Goal: Transaction & Acquisition: Purchase product/service

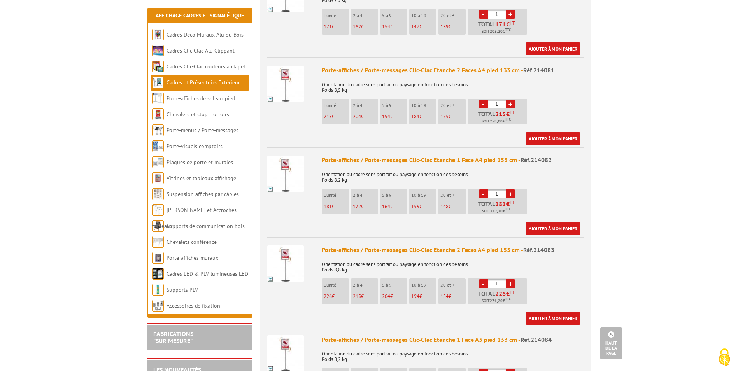
scroll to position [428, 0]
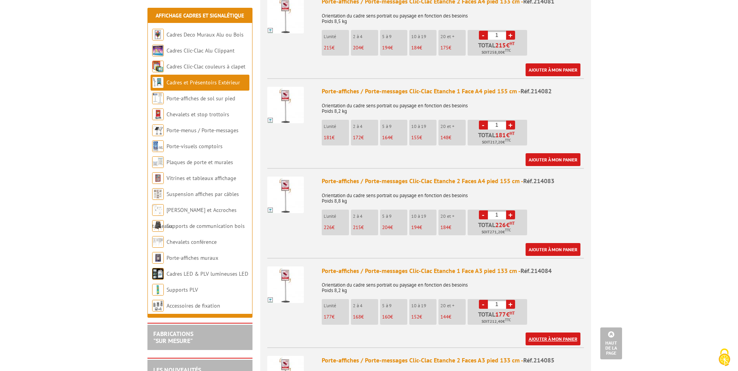
click at [558, 332] on link "Ajouter à mon panier" at bounding box center [552, 338] width 55 height 13
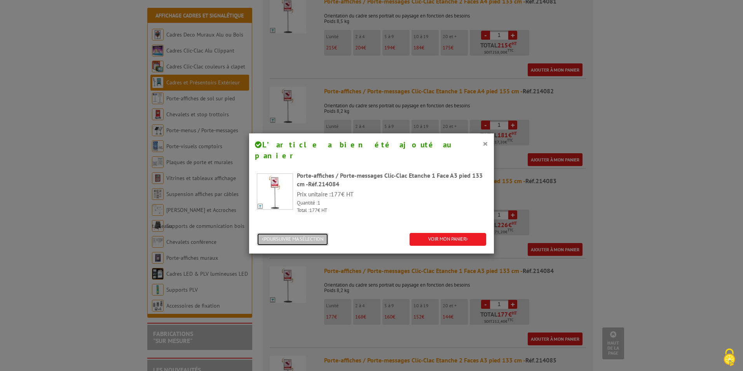
click at [317, 233] on button "POURSUIVRE MA SÉLECTION" at bounding box center [293, 239] width 72 height 13
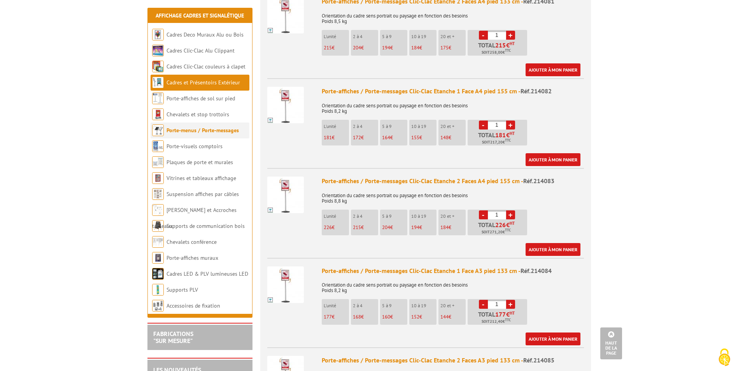
click at [207, 128] on link "Porte-menus / Porte-messages" at bounding box center [202, 130] width 72 height 7
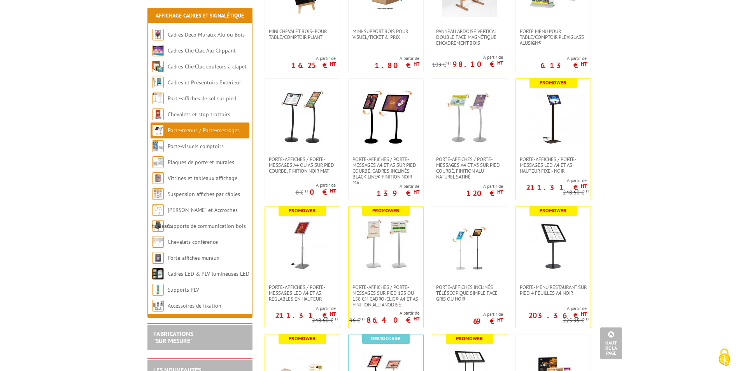
scroll to position [622, 0]
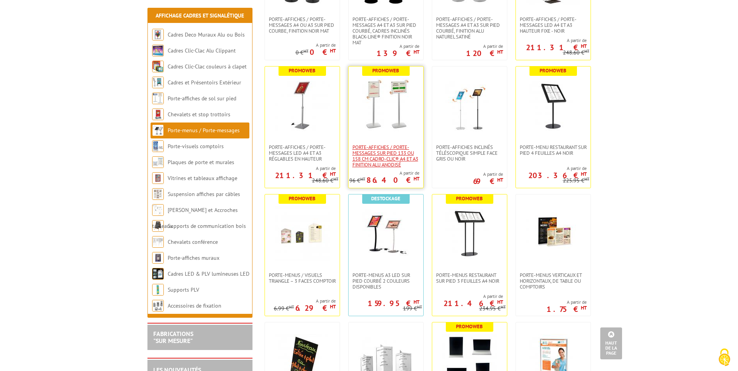
click at [396, 158] on span "Porte-affiches / Porte-messages sur pied 133 ou 158 cm Cadro-Clic® A4 et A3 fin…" at bounding box center [385, 155] width 67 height 23
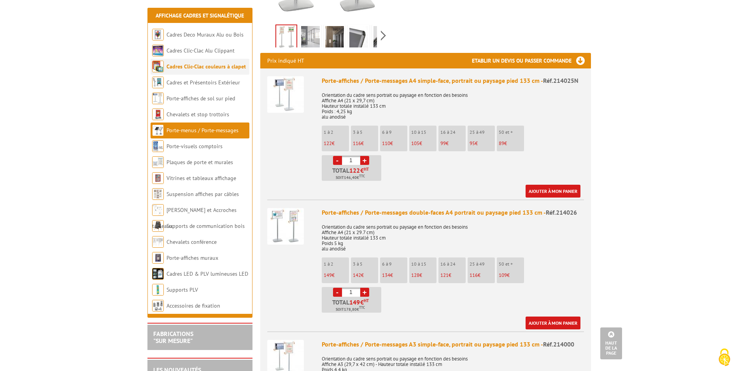
scroll to position [311, 0]
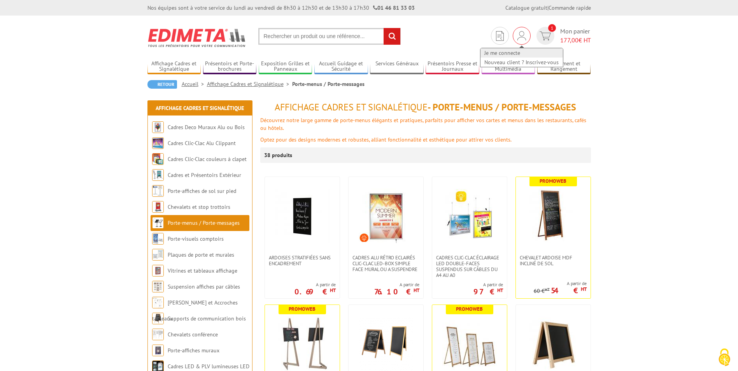
click at [513, 53] on link "Je me connecte" at bounding box center [521, 52] width 82 height 9
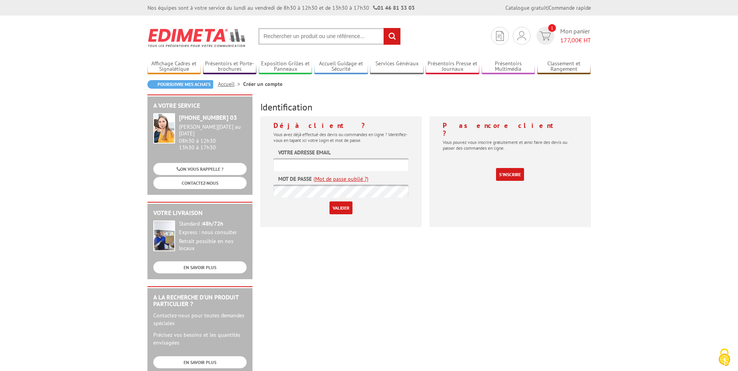
type input "[EMAIL_ADDRESS][DOMAIN_NAME]"
click at [347, 208] on input "Valider" at bounding box center [340, 207] width 23 height 13
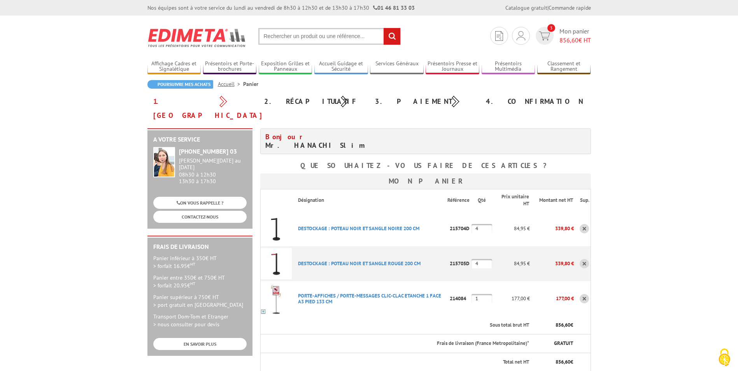
click at [583, 294] on link at bounding box center [583, 298] width 9 height 9
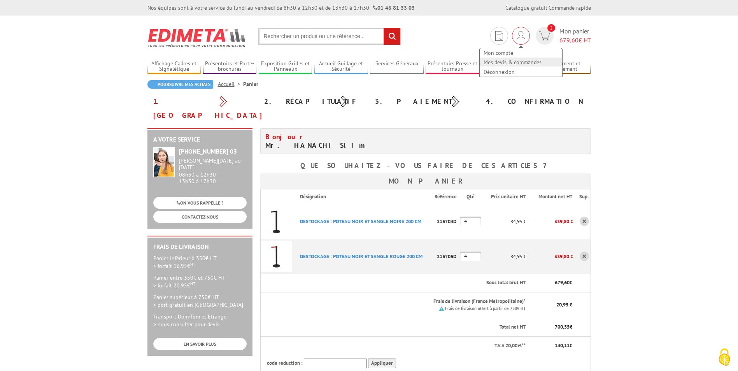
click at [505, 61] on link "Mes devis & commandes" at bounding box center [520, 62] width 82 height 9
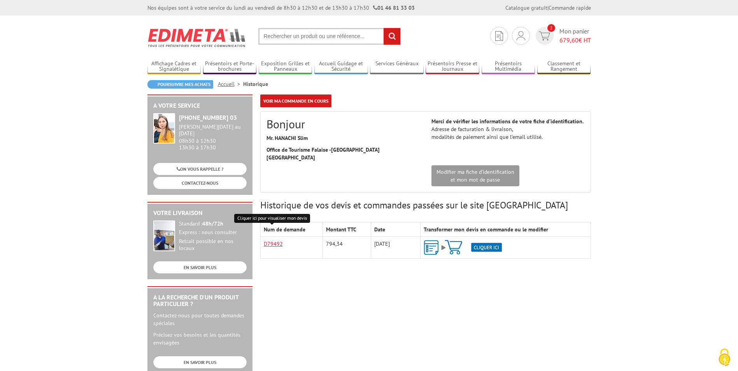
click at [273, 240] on link "D79492" at bounding box center [273, 243] width 19 height 7
click at [437, 240] on img at bounding box center [462, 247] width 78 height 15
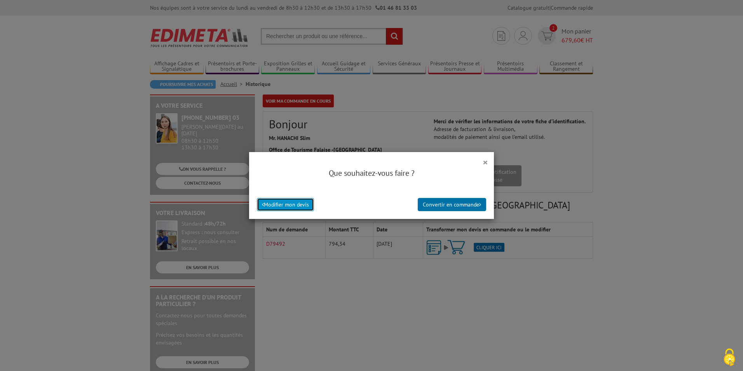
click at [278, 205] on button "Modifier mon devis" at bounding box center [285, 204] width 57 height 13
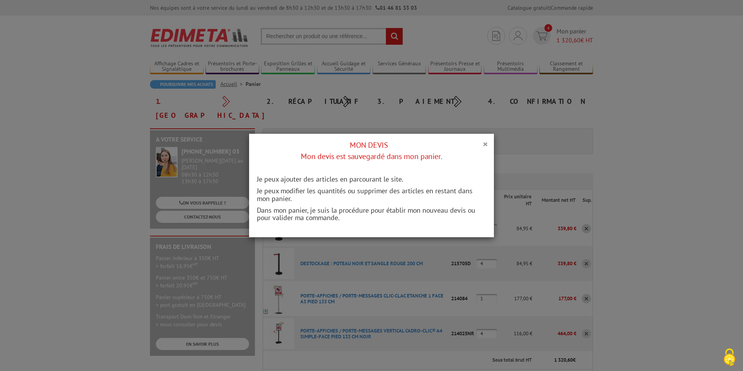
click at [479, 143] on h4 "MON DEVIS Mon devis est sauvegardé dans mon panier." at bounding box center [371, 151] width 233 height 22
click at [485, 143] on button "×" at bounding box center [485, 144] width 5 height 10
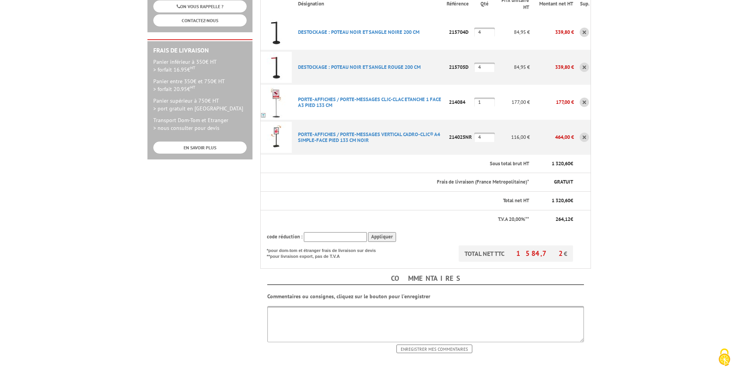
scroll to position [311, 0]
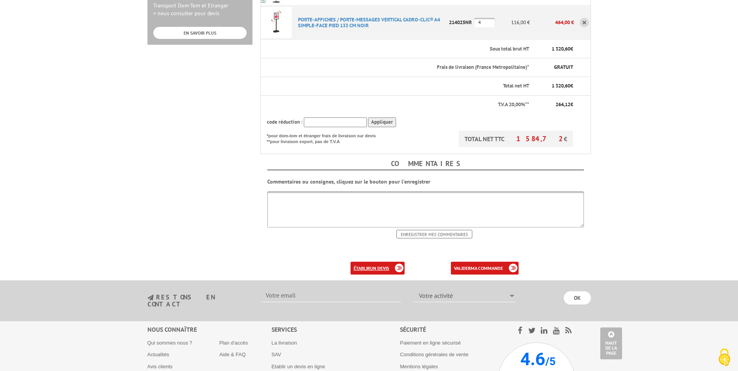
click at [383, 265] on b "un devis" at bounding box center [379, 268] width 19 height 6
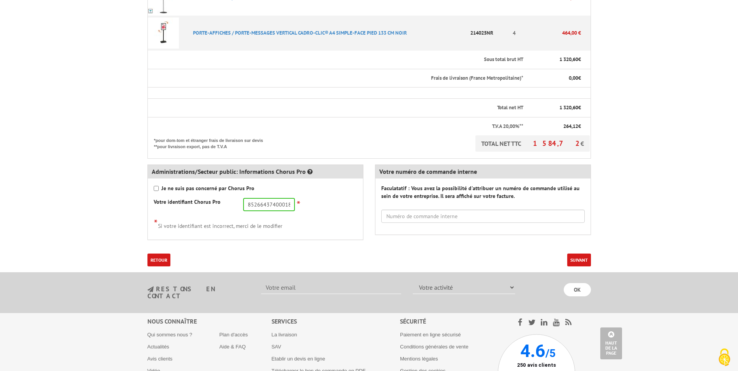
scroll to position [311, 0]
click at [581, 260] on button "Suivant" at bounding box center [579, 259] width 24 height 13
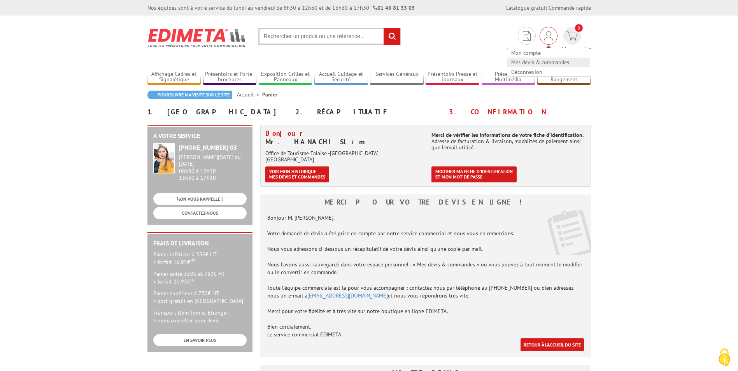
click at [507, 59] on link "Mes devis & commandes" at bounding box center [548, 62] width 82 height 9
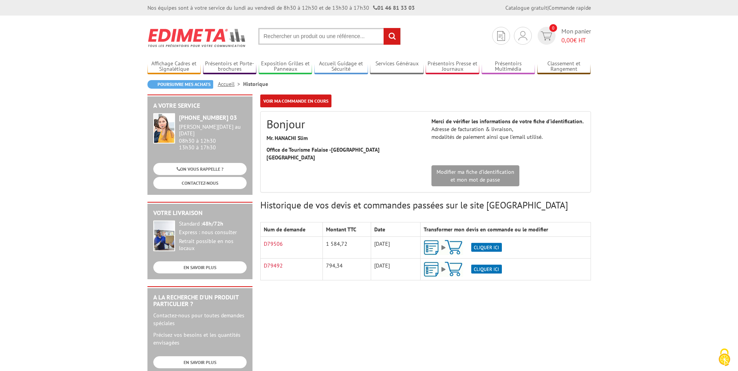
click at [495, 240] on img at bounding box center [462, 247] width 78 height 15
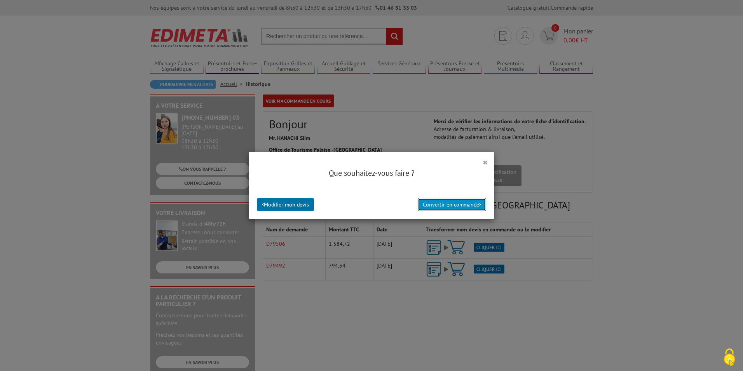
click at [467, 207] on button "Convertir en commande" at bounding box center [452, 204] width 68 height 13
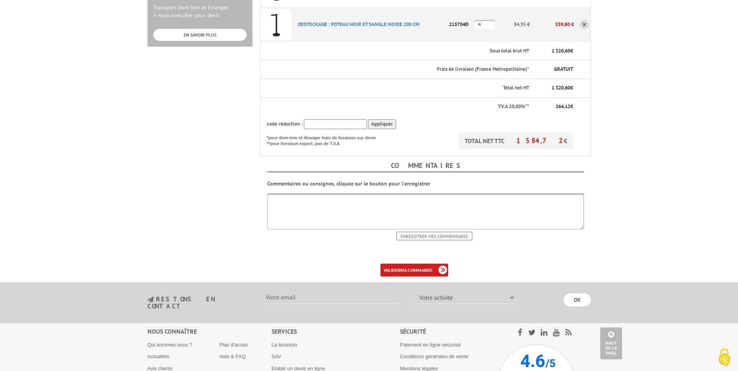
scroll to position [380, 0]
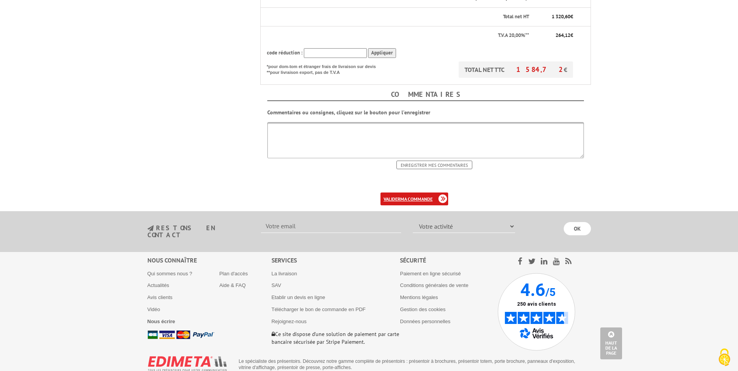
click at [432, 192] on link "valider ma commande" at bounding box center [414, 198] width 68 height 13
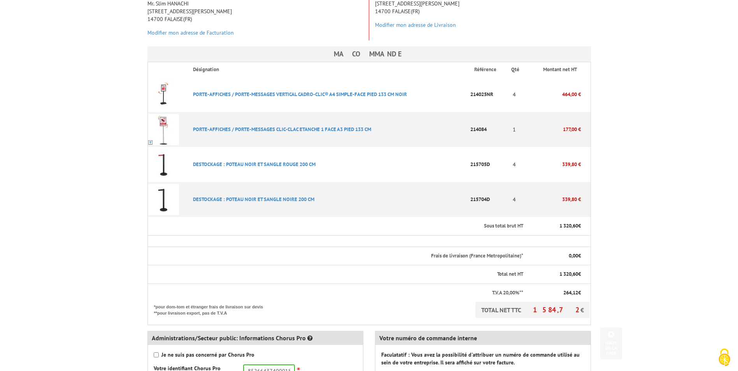
scroll to position [311, 0]
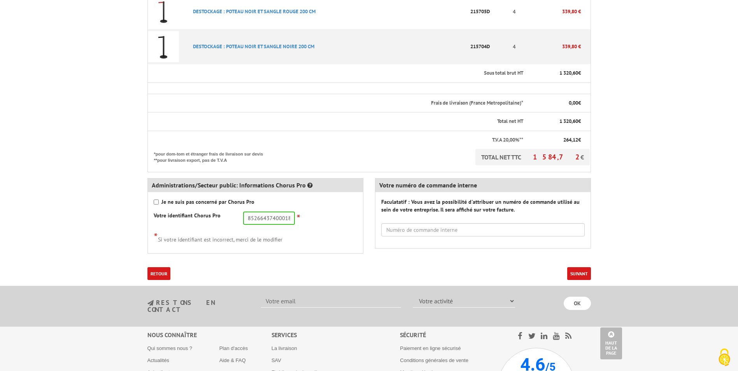
click at [583, 267] on button "Suivant" at bounding box center [579, 273] width 24 height 13
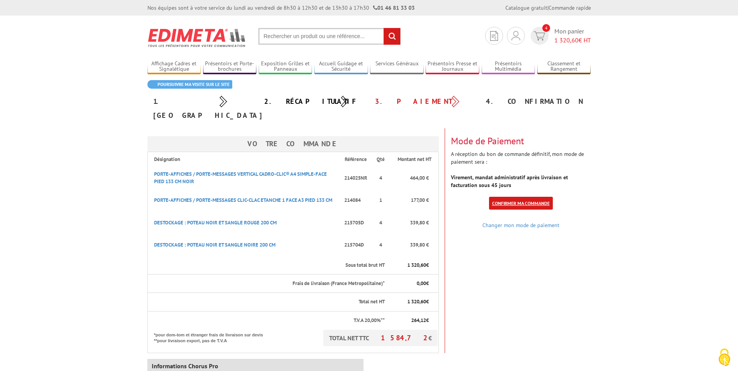
click at [522, 197] on link "Confirmer ma commande" at bounding box center [521, 203] width 64 height 13
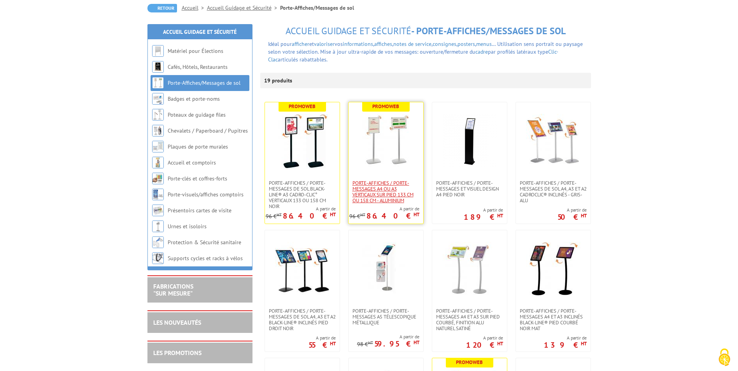
scroll to position [78, 0]
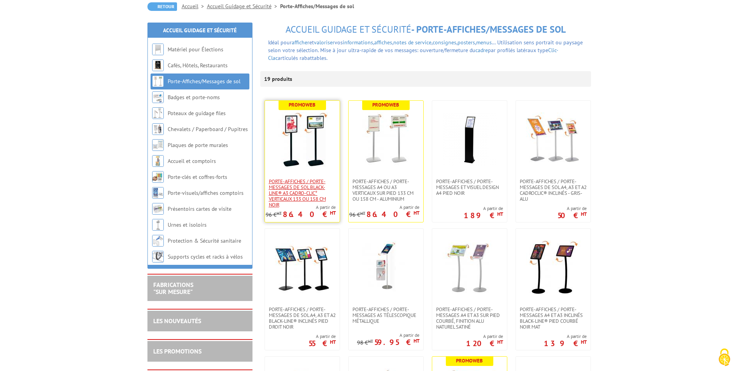
click at [303, 182] on span "Porte-affiches / Porte-messages de sol Black-Line® A3 Cadro-Clic° Verticaux 133…" at bounding box center [302, 192] width 67 height 29
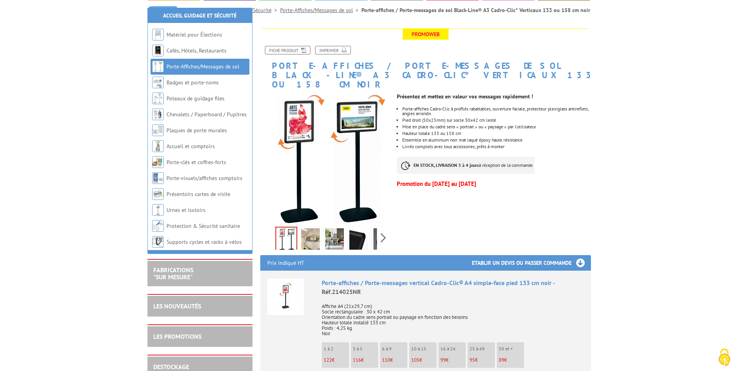
scroll to position [117, 0]
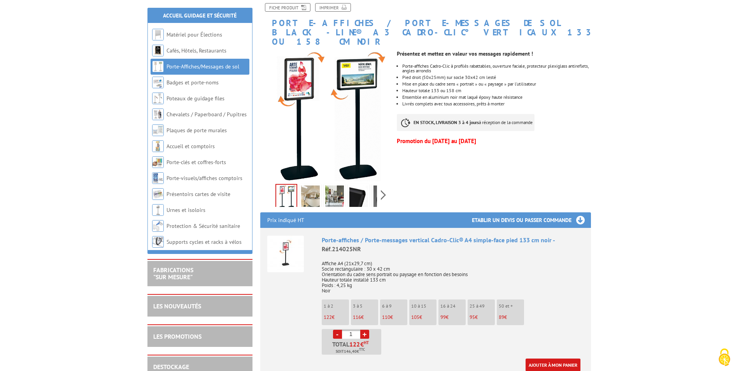
click at [341, 185] on img at bounding box center [334, 197] width 19 height 24
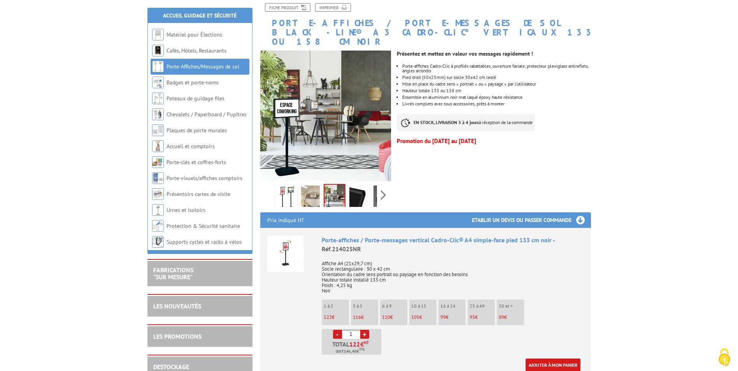
click at [287, 187] on img at bounding box center [286, 197] width 19 height 24
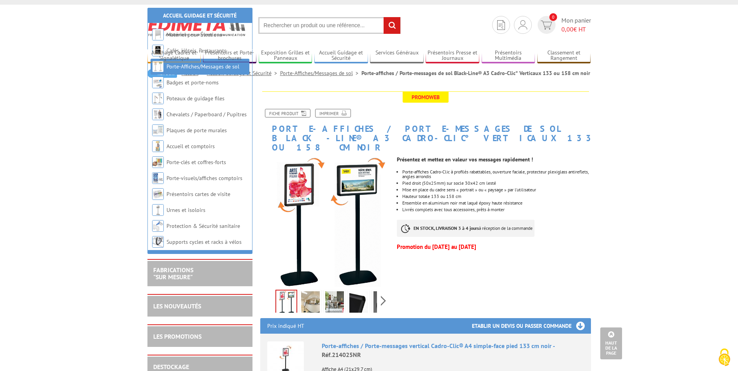
scroll to position [0, 0]
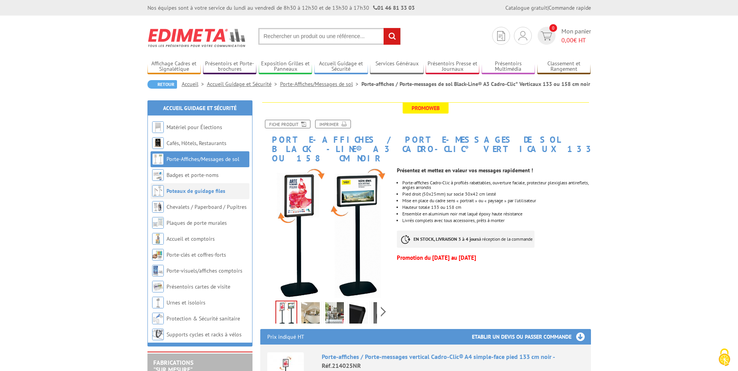
click at [194, 192] on link "Poteaux de guidage files" at bounding box center [195, 190] width 59 height 7
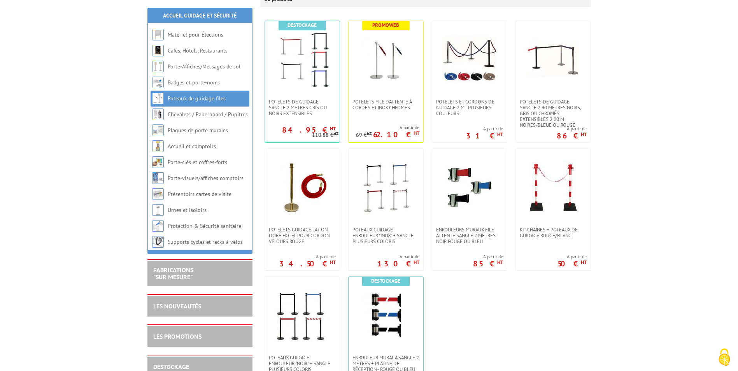
scroll to position [194, 0]
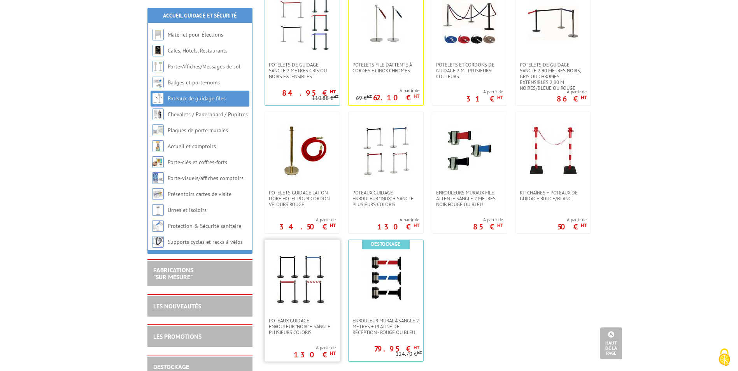
click at [299, 276] on img at bounding box center [302, 279] width 54 height 54
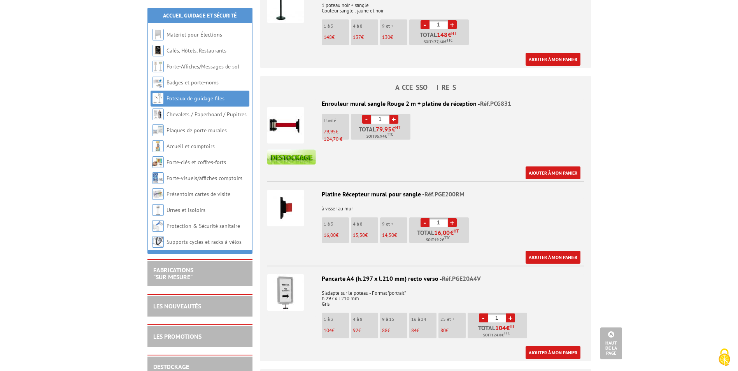
scroll to position [817, 0]
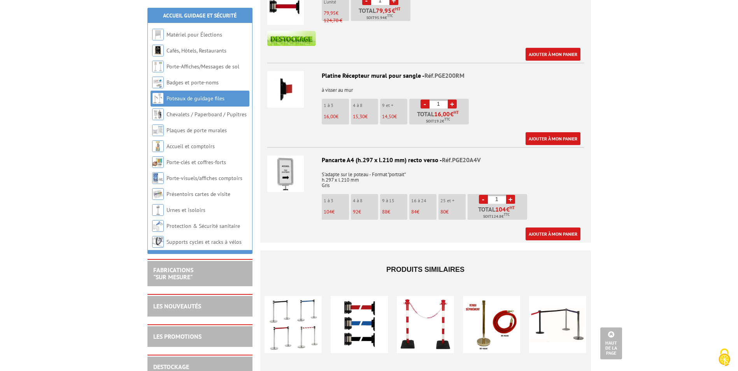
click at [280, 172] on img at bounding box center [285, 174] width 37 height 37
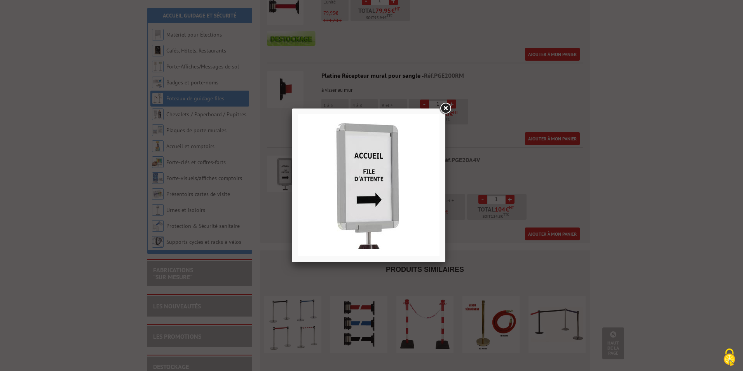
click at [445, 109] on link at bounding box center [446, 108] width 14 height 14
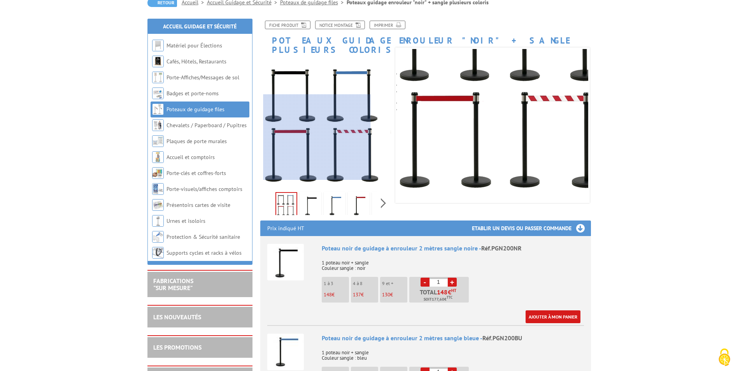
scroll to position [156, 0]
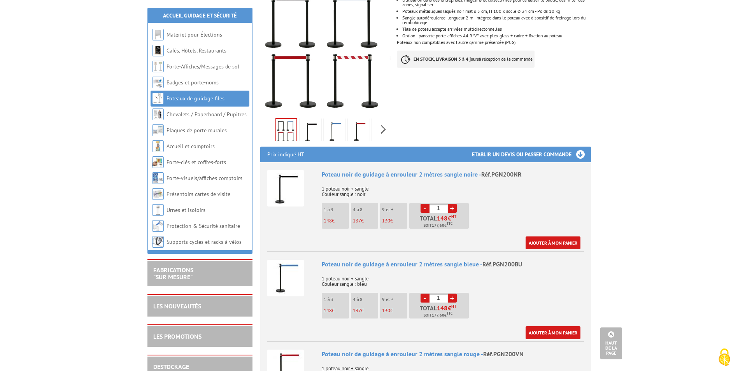
click at [344, 170] on div "Poteau noir de guidage à enrouleur 2 mètres sangle noire - Réf.PGN200NR" at bounding box center [453, 174] width 262 height 9
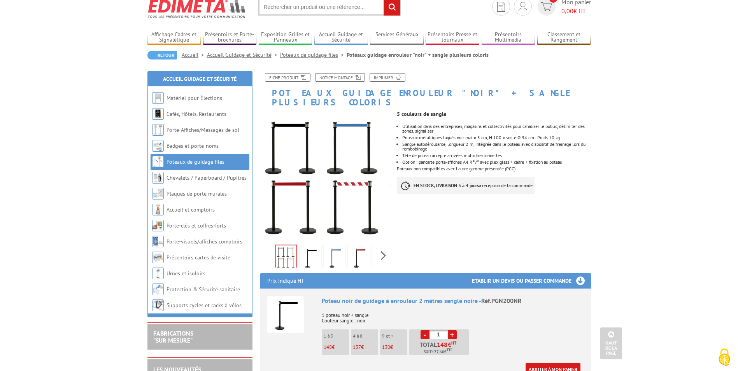
scroll to position [0, 0]
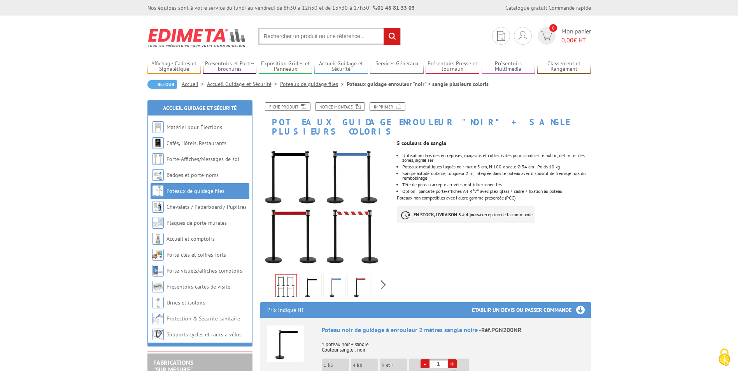
click at [195, 188] on link "Poteaux de guidage files" at bounding box center [195, 190] width 58 height 7
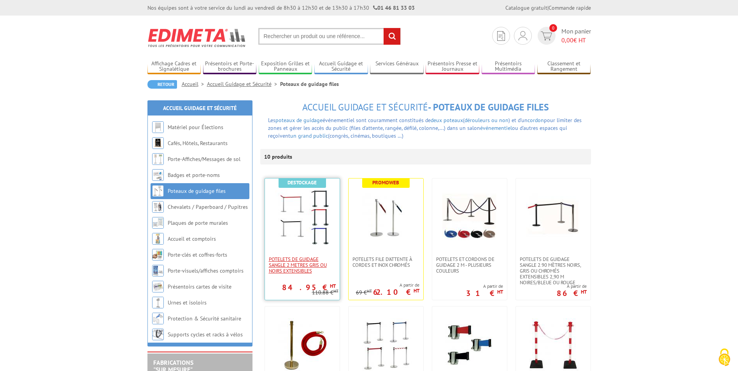
click at [301, 262] on span "POTELETS DE GUIDAGE SANGLE 2 METRES GRIS OU NOIRS EXTENSIBLEs" at bounding box center [302, 264] width 67 height 17
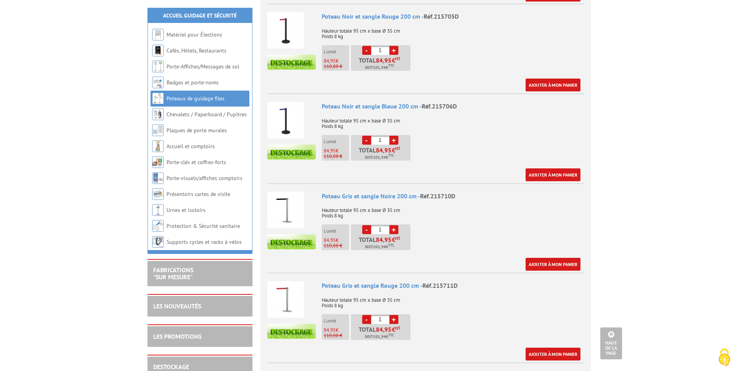
scroll to position [272, 0]
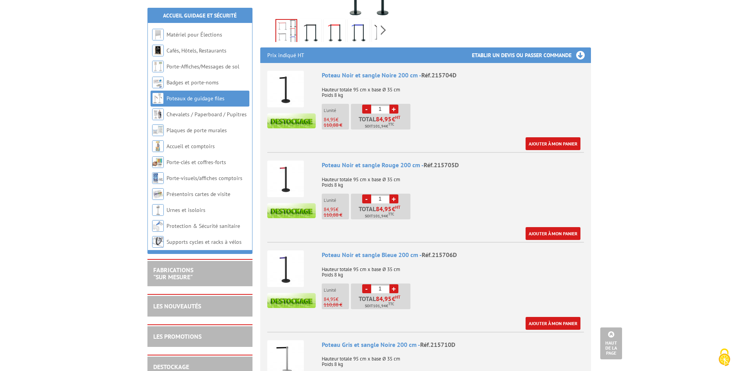
click at [284, 82] on img at bounding box center [285, 89] width 37 height 37
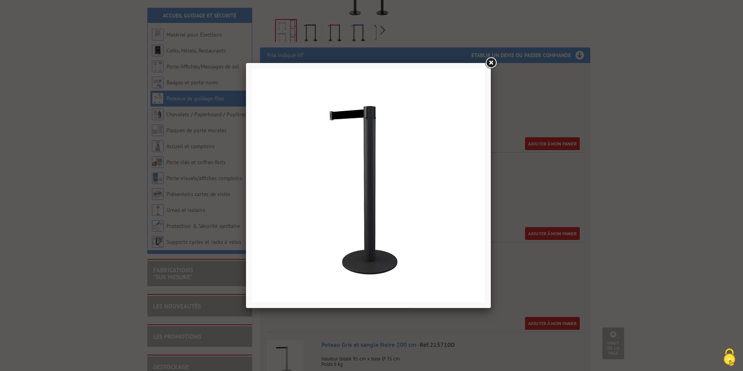
click at [490, 63] on link at bounding box center [491, 63] width 14 height 14
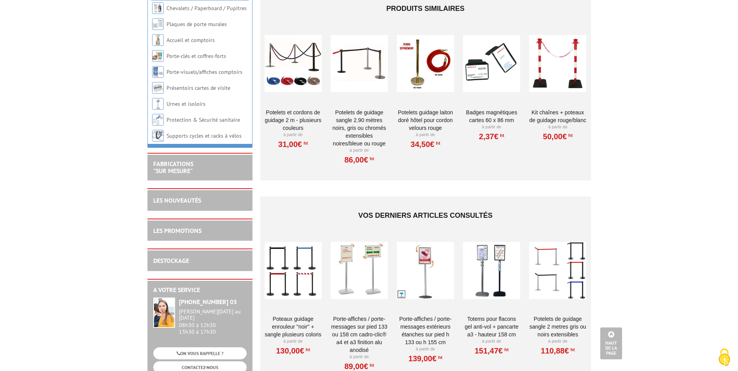
scroll to position [1439, 0]
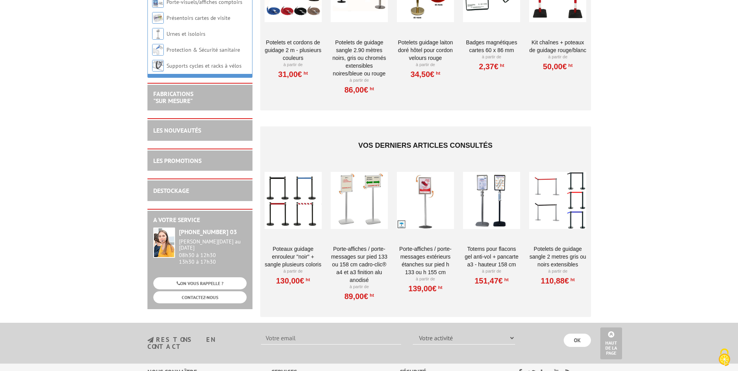
click at [554, 245] on link "POTELETS DE GUIDAGE SANGLE 2 METRES GRIS OU NOIRS EXTENSIBLEs" at bounding box center [557, 256] width 57 height 23
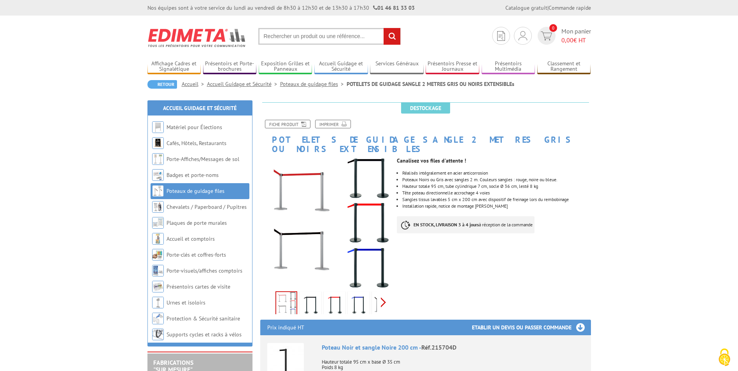
click at [381, 294] on div "Previous Next" at bounding box center [325, 302] width 131 height 27
click at [268, 296] on div "Previous Next" at bounding box center [325, 302] width 131 height 27
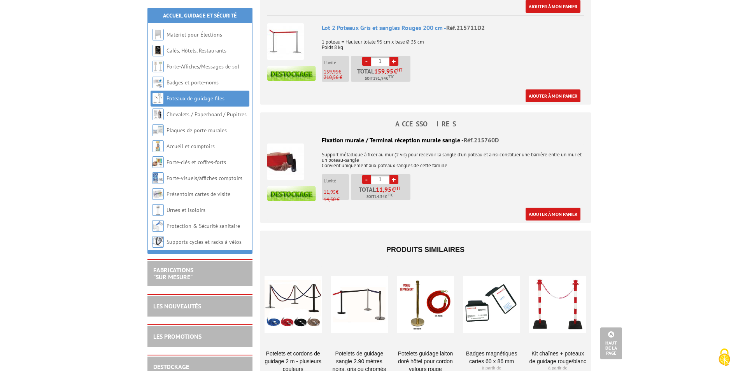
scroll to position [1205, 0]
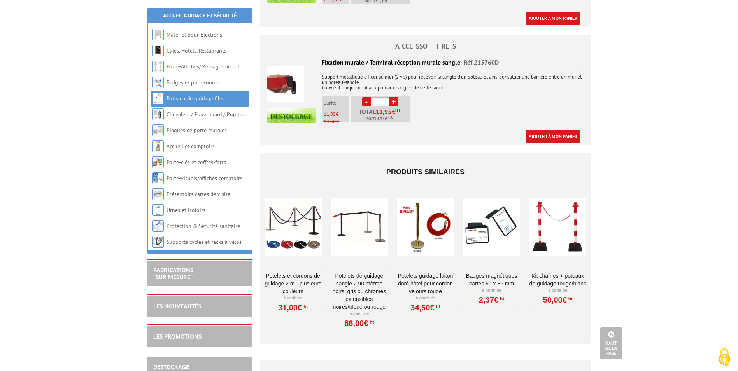
click at [368, 225] on div at bounding box center [358, 227] width 57 height 78
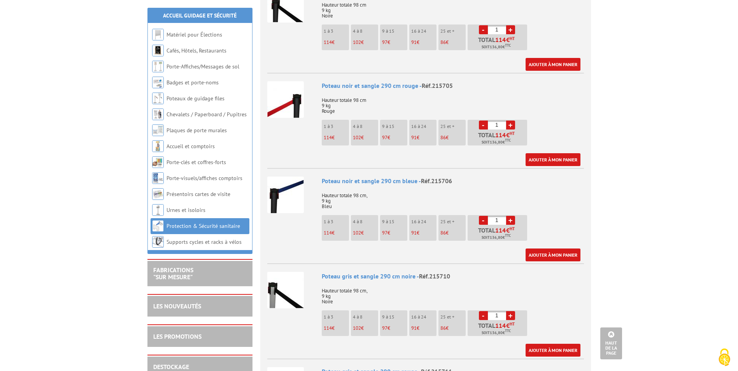
scroll to position [194, 0]
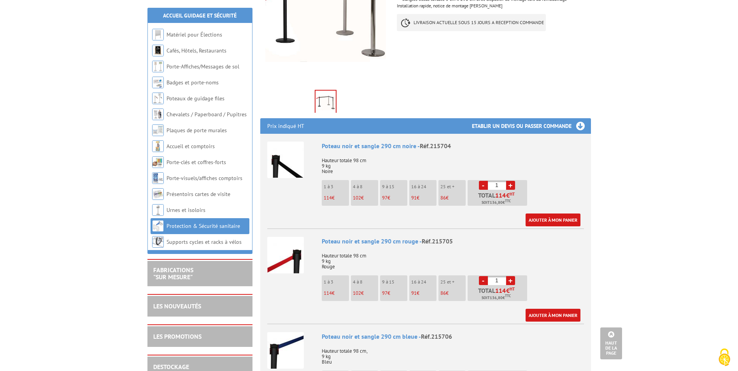
click at [276, 147] on img at bounding box center [285, 160] width 37 height 37
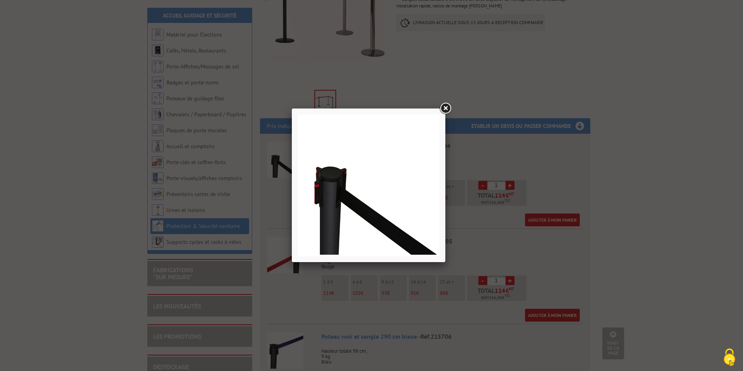
click at [446, 107] on link at bounding box center [446, 108] width 14 height 14
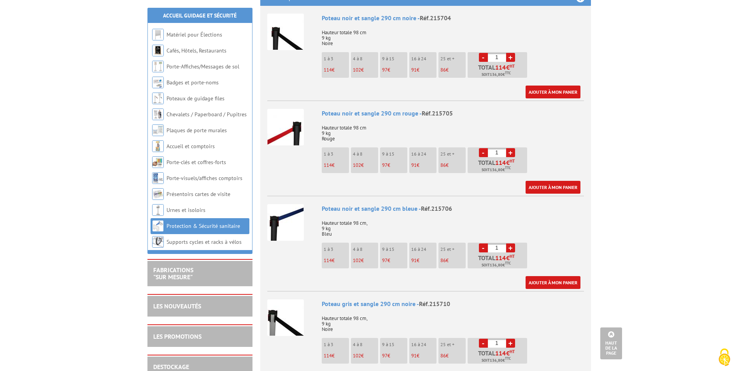
scroll to position [467, 0]
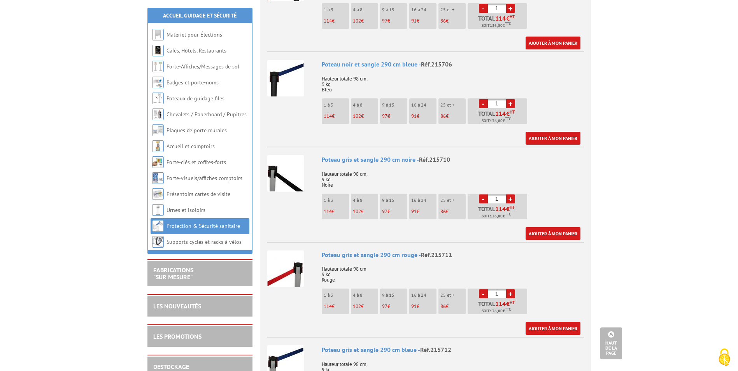
click at [298, 265] on img at bounding box center [285, 268] width 37 height 37
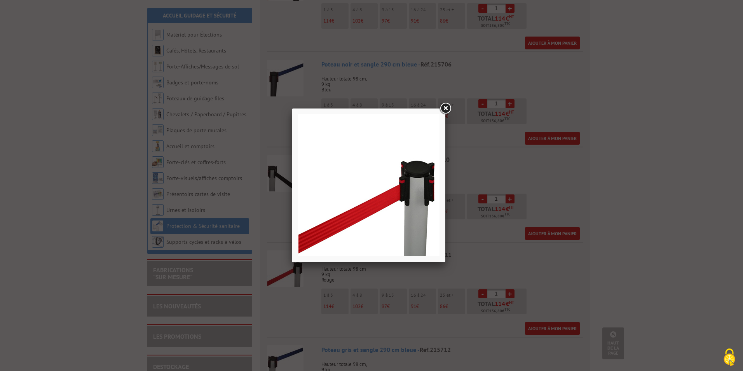
click at [444, 106] on link at bounding box center [446, 108] width 14 height 14
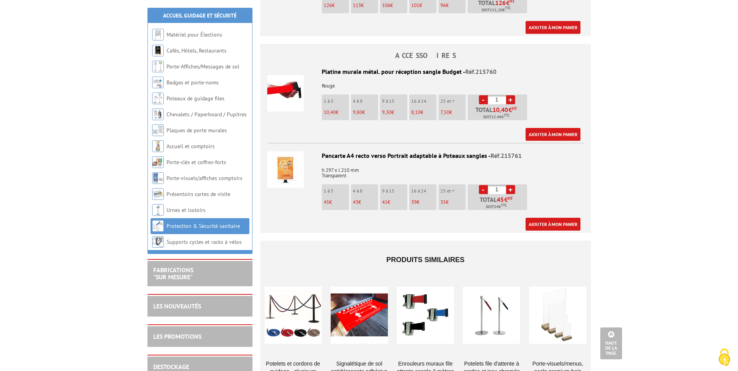
scroll to position [1166, 0]
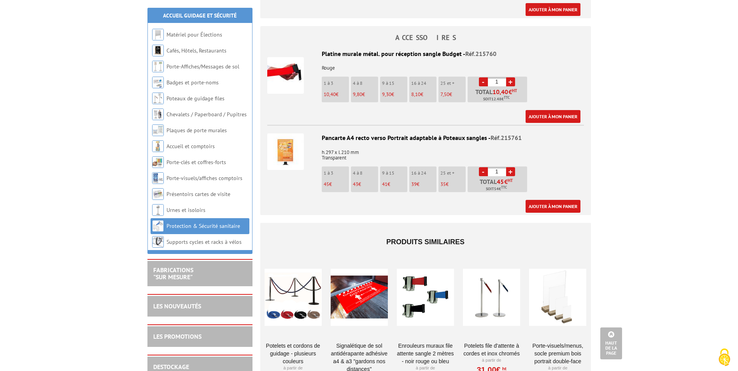
click at [292, 149] on img at bounding box center [285, 151] width 37 height 37
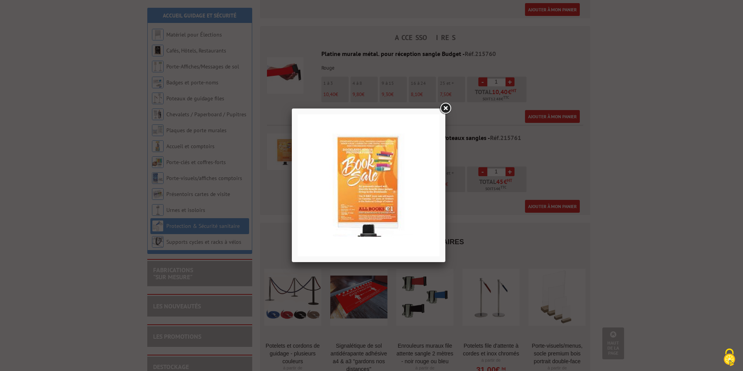
click at [448, 105] on link at bounding box center [446, 108] width 14 height 14
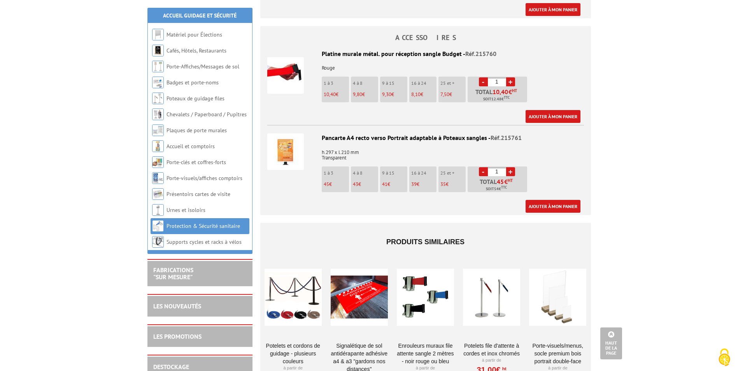
click at [298, 147] on img at bounding box center [285, 151] width 37 height 37
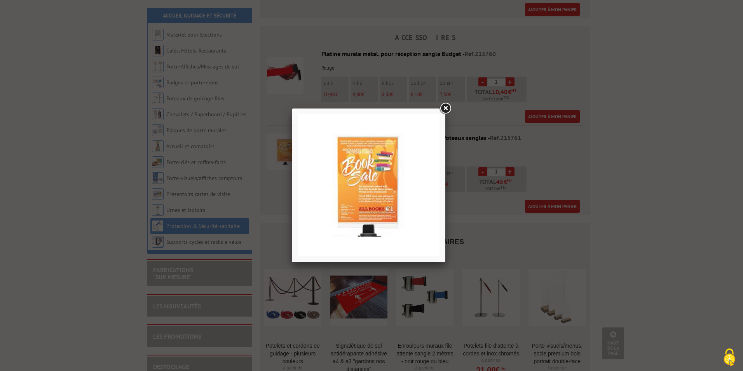
click at [445, 108] on link at bounding box center [446, 108] width 14 height 14
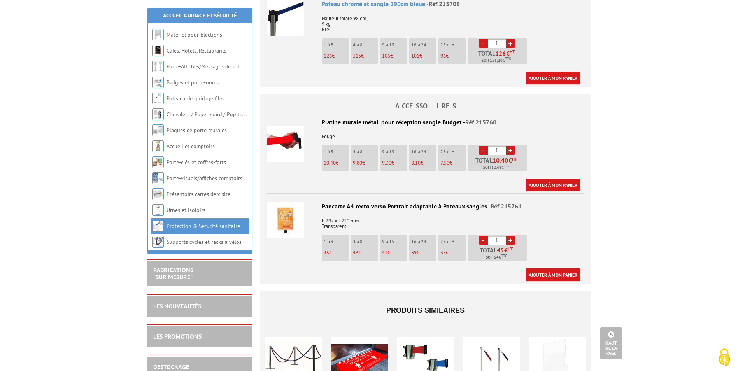
scroll to position [1205, 0]
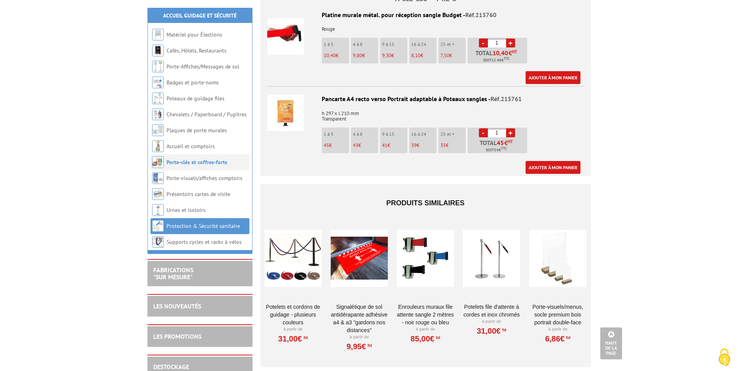
click at [199, 165] on link "Porte-clés et coffres-forts" at bounding box center [196, 162] width 61 height 7
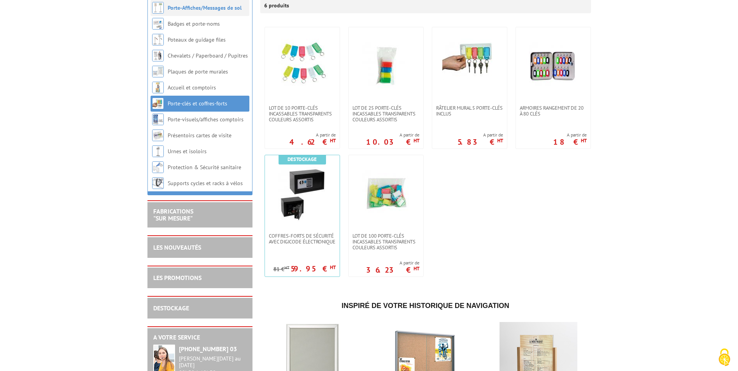
scroll to position [156, 0]
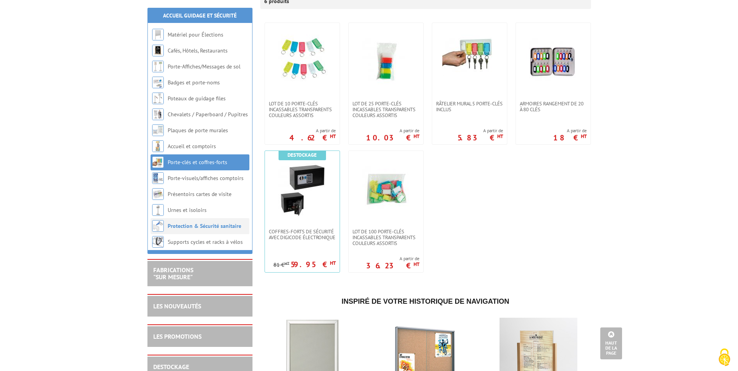
click at [189, 226] on link "Protection & Sécurité sanitaire" at bounding box center [204, 225] width 73 height 7
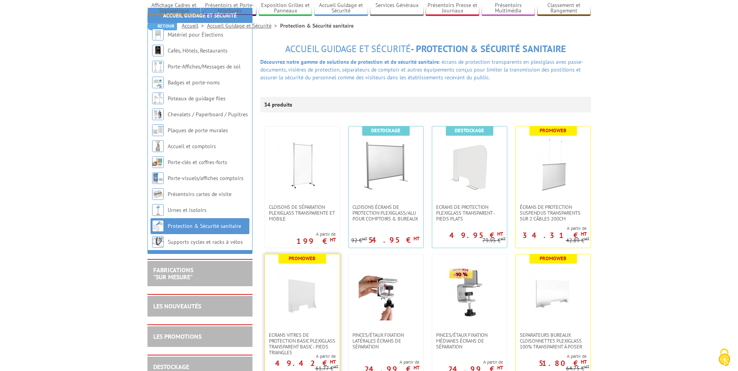
scroll to position [156, 0]
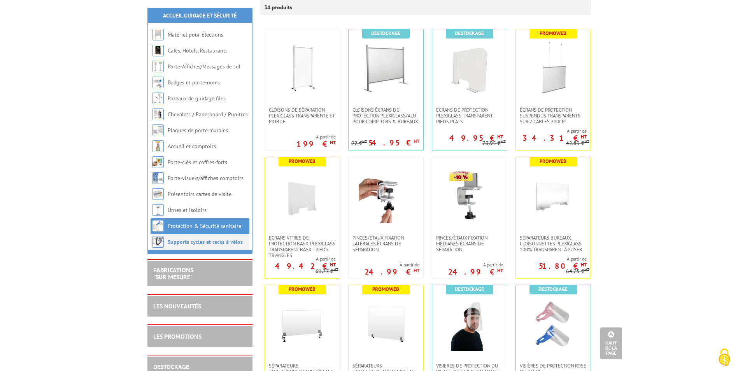
click at [197, 241] on link "Supports cycles et racks à vélos" at bounding box center [205, 241] width 75 height 7
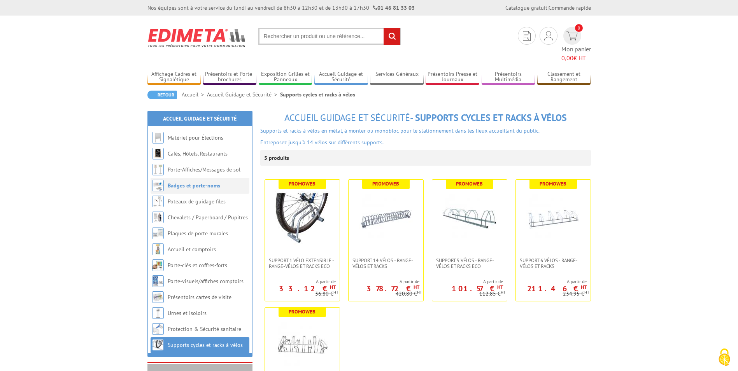
click at [202, 182] on link "Badges et porte-noms" at bounding box center [194, 185] width 52 height 7
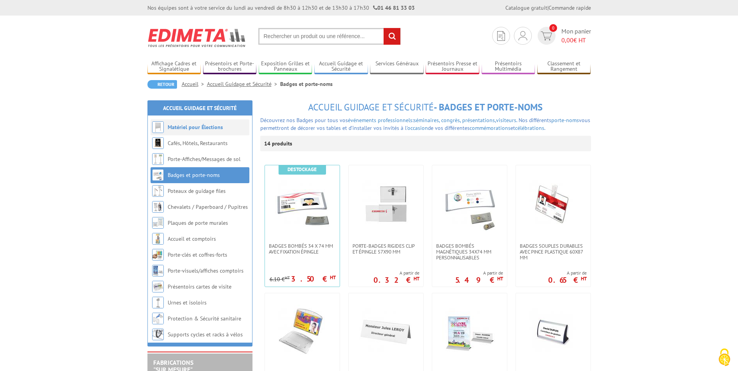
click at [187, 126] on link "Matériel pour Élections" at bounding box center [195, 127] width 55 height 7
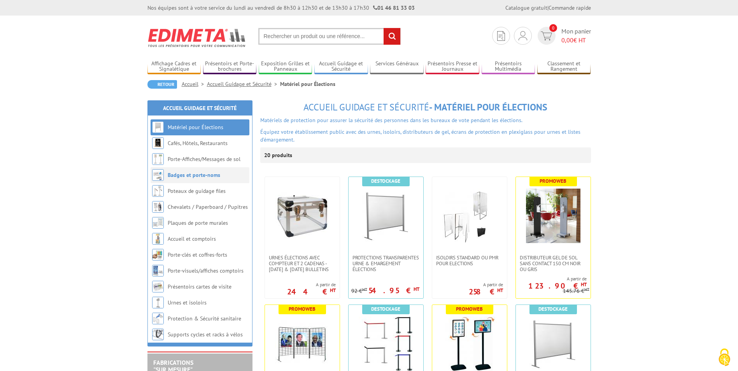
click at [187, 177] on link "Badges et porte-noms" at bounding box center [194, 174] width 52 height 7
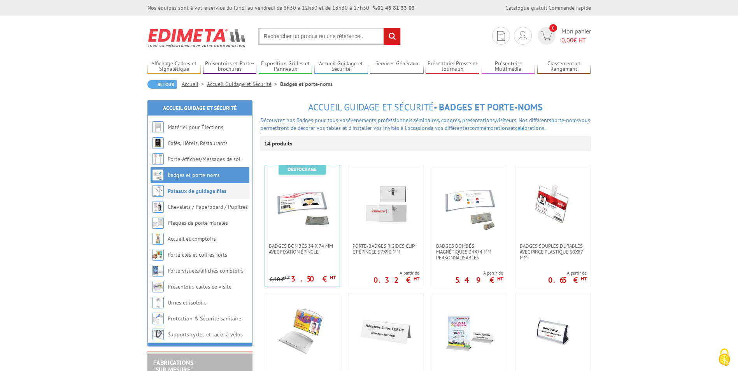
click at [186, 195] on li "Poteaux de guidage files" at bounding box center [199, 191] width 99 height 16
